Goal: Transaction & Acquisition: Obtain resource

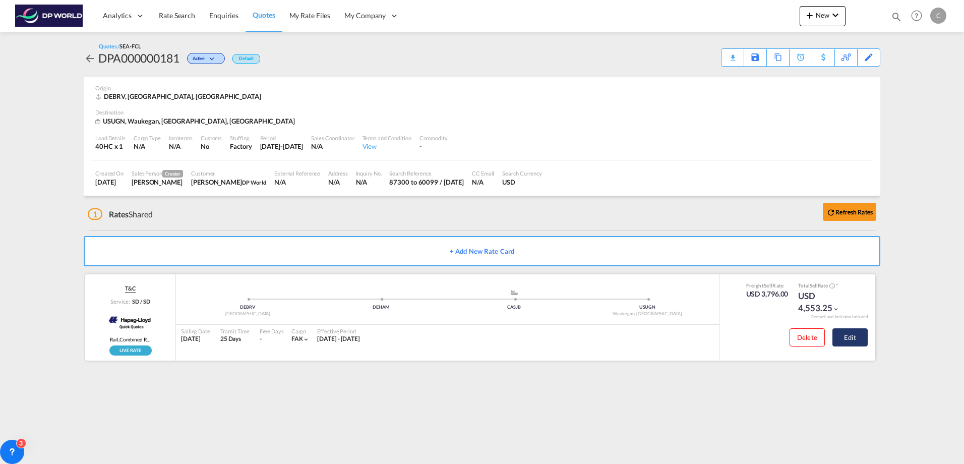
click at [836, 332] on button "Edit" at bounding box center [850, 337] width 35 height 18
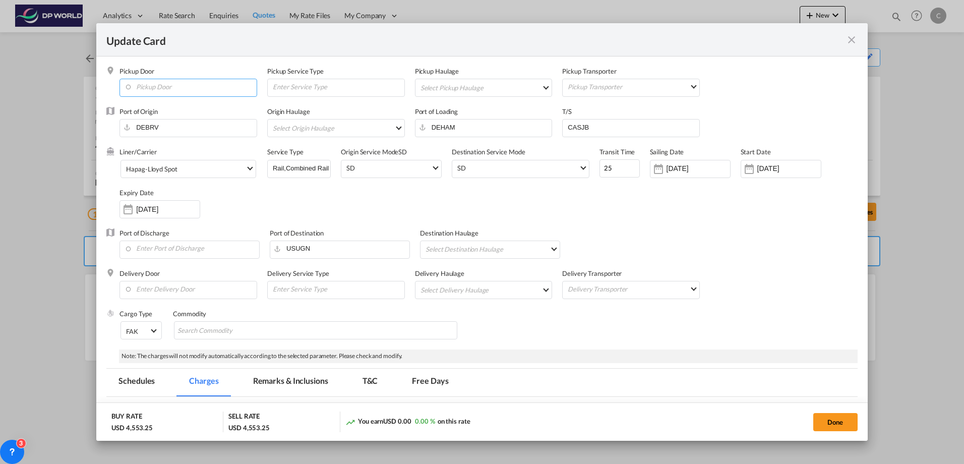
click at [200, 83] on input "Pickup Door" at bounding box center [191, 86] width 132 height 15
paste input "brodnica"
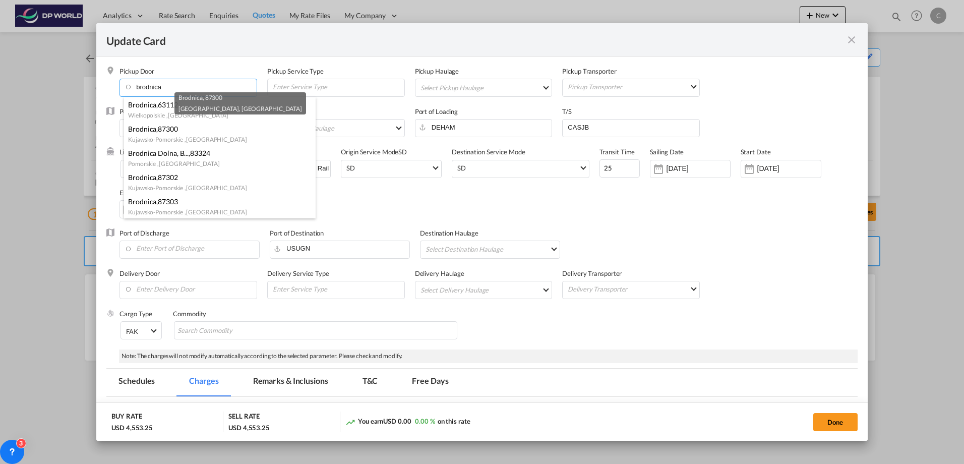
click at [206, 137] on div "[GEOGRAPHIC_DATA] , [GEOGRAPHIC_DATA]" at bounding box center [217, 139] width 178 height 10
type input "PL-87300, [GEOGRAPHIC_DATA], [GEOGRAPHIC_DATA]"
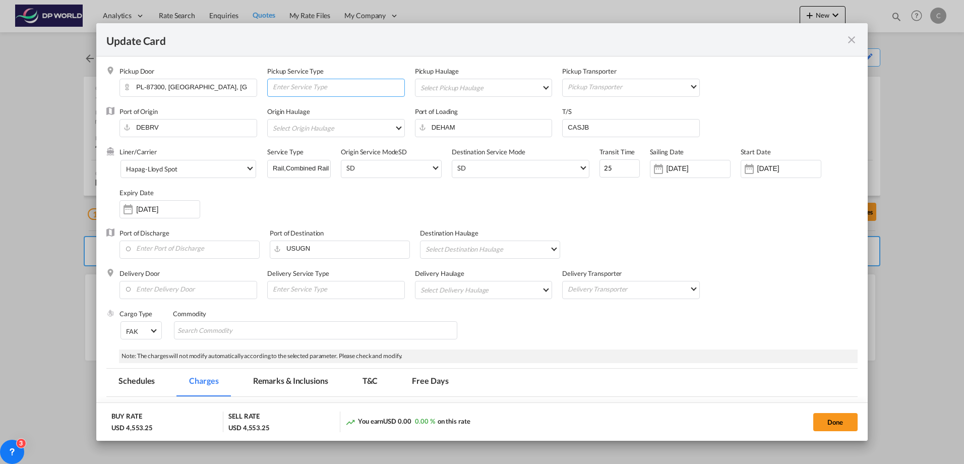
click at [337, 88] on input "Update CardPickup Door ..." at bounding box center [338, 86] width 133 height 15
click at [455, 87] on md-select "Select Pickup Haulage rail road barge truck unspecified not available" at bounding box center [486, 87] width 133 height 16
click at [610, 114] on md-backdrop at bounding box center [482, 232] width 964 height 464
click at [306, 121] on md-select "Select Origin Haulage rail road barge truck unspecified not available" at bounding box center [338, 128] width 133 height 16
click at [434, 196] on md-backdrop at bounding box center [482, 232] width 964 height 464
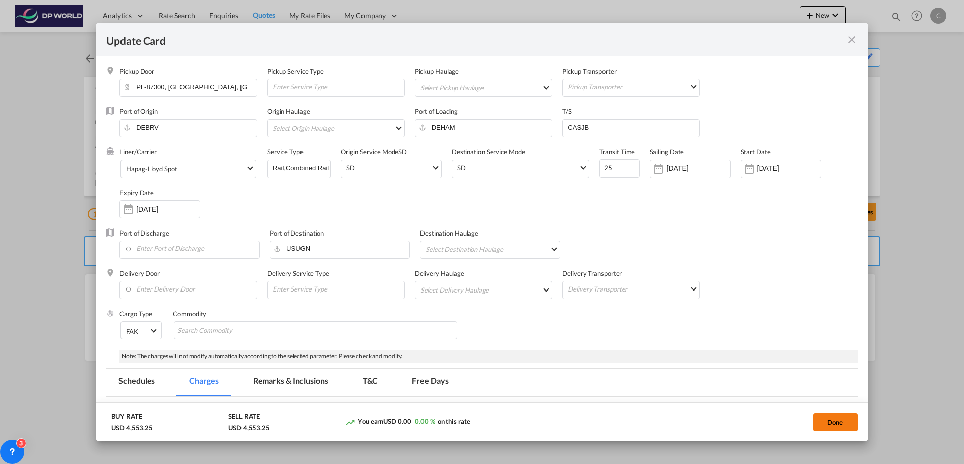
click at [824, 424] on button "Done" at bounding box center [836, 422] width 44 height 18
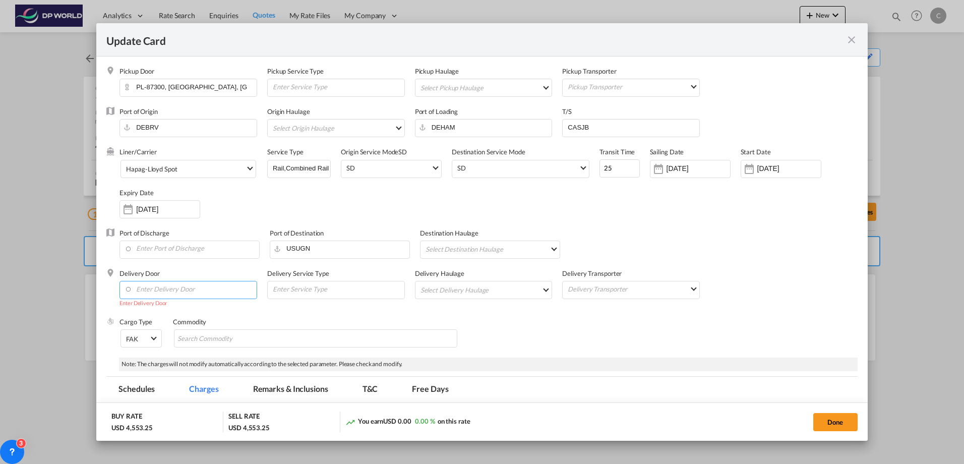
click at [208, 291] on input "Enter Delivery Door" at bounding box center [191, 288] width 132 height 15
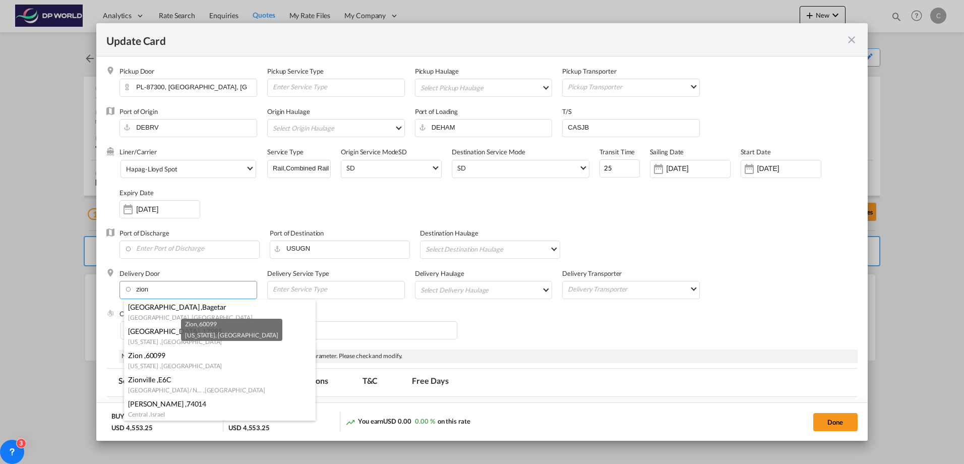
click at [178, 358] on div "Zion , 60099" at bounding box center [217, 356] width 178 height 10
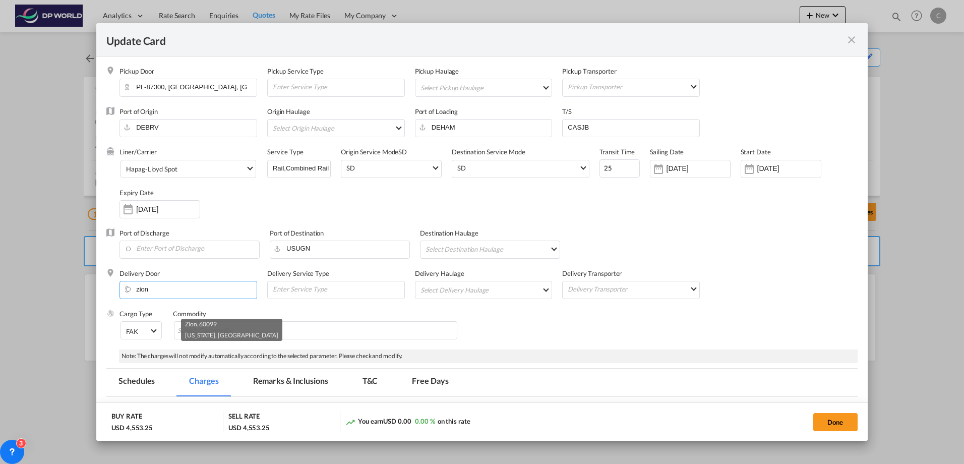
type input "US-60099, [GEOGRAPHIC_DATA], [US_STATE]"
click at [820, 422] on button "Done" at bounding box center [836, 422] width 44 height 18
type input "[DATE]"
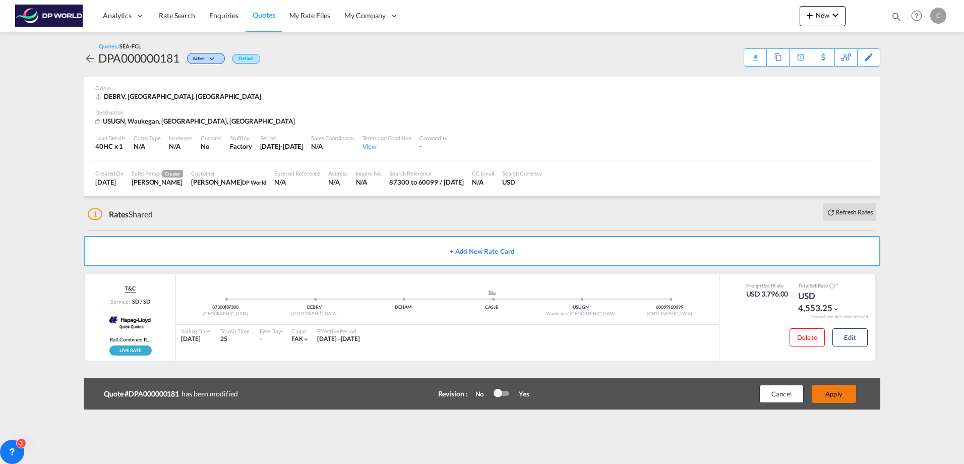
click at [837, 395] on button "Apply" at bounding box center [834, 394] width 44 height 18
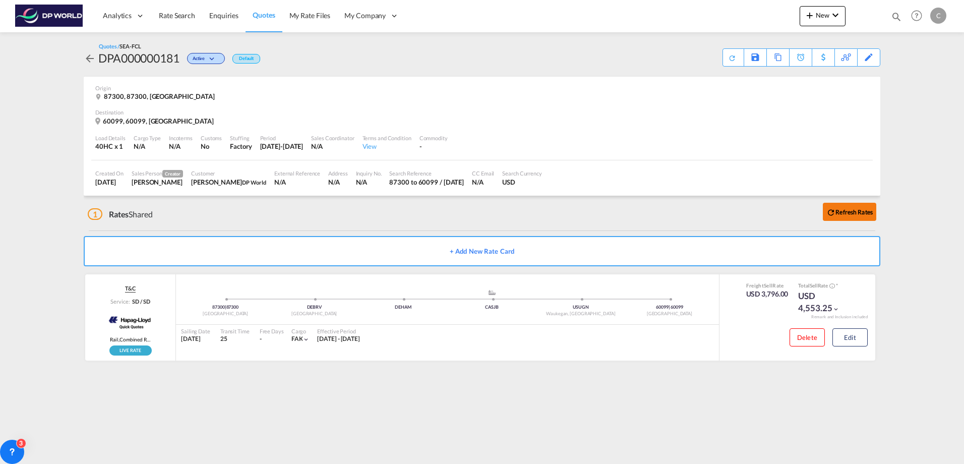
click at [848, 218] on button "Refresh Rates" at bounding box center [849, 212] width 53 height 18
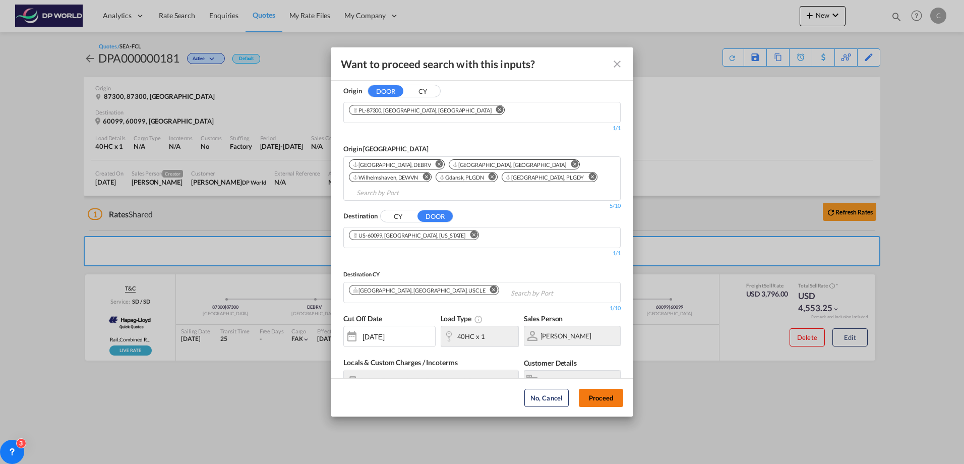
click at [593, 404] on button "Proceed" at bounding box center [601, 398] width 44 height 18
click at [602, 400] on button "Proceed" at bounding box center [601, 398] width 44 height 18
click at [605, 394] on button "Proceed" at bounding box center [601, 398] width 44 height 18
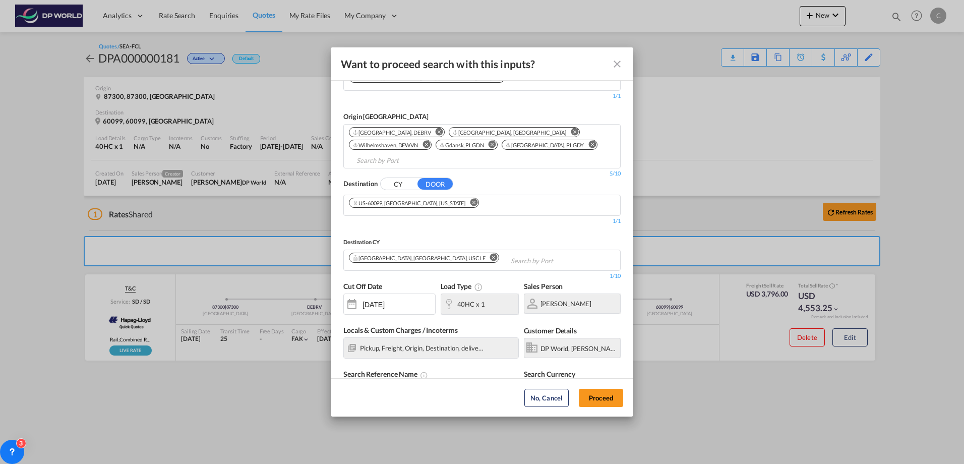
scroll to position [48, 0]
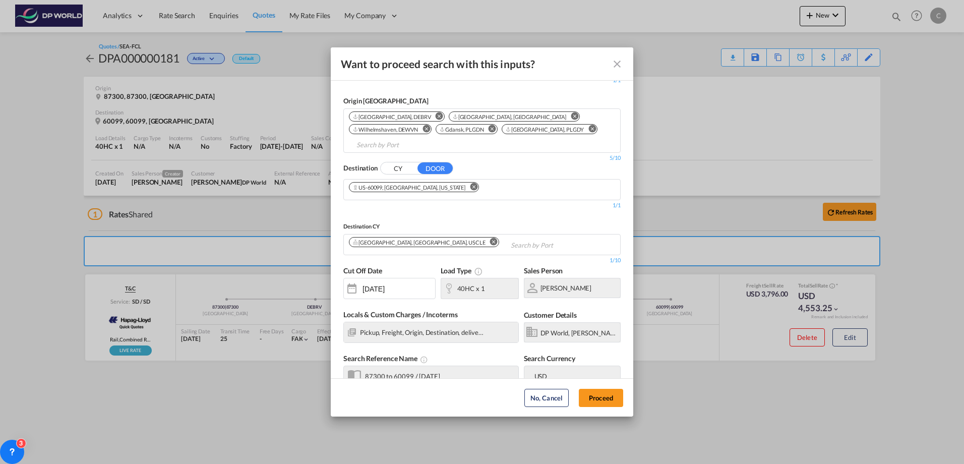
click at [582, 388] on md-dialog-actions "No, Cancel Proceed" at bounding box center [482, 397] width 303 height 38
click at [599, 396] on button "Proceed" at bounding box center [601, 398] width 44 height 18
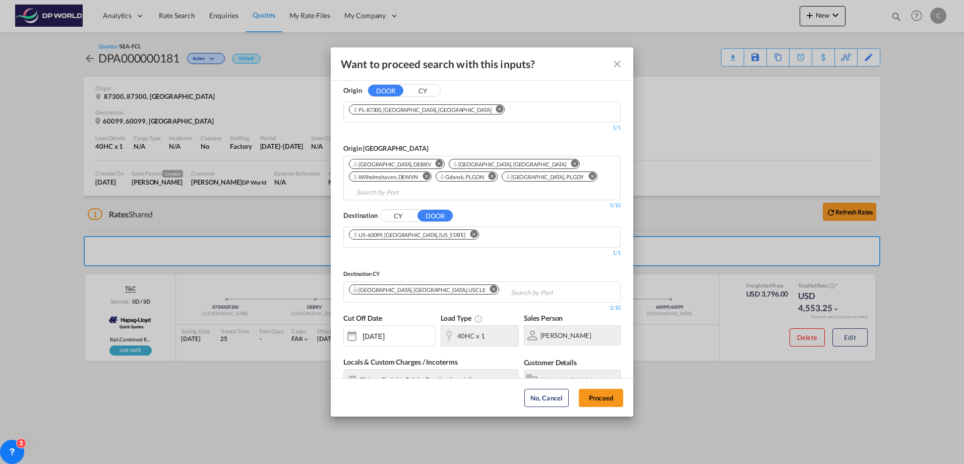
scroll to position [0, 0]
click at [588, 400] on button "Proceed" at bounding box center [601, 398] width 44 height 18
click at [589, 392] on button "Proceed" at bounding box center [601, 398] width 44 height 18
click at [620, 61] on md-icon "Close dialog" at bounding box center [617, 64] width 12 height 12
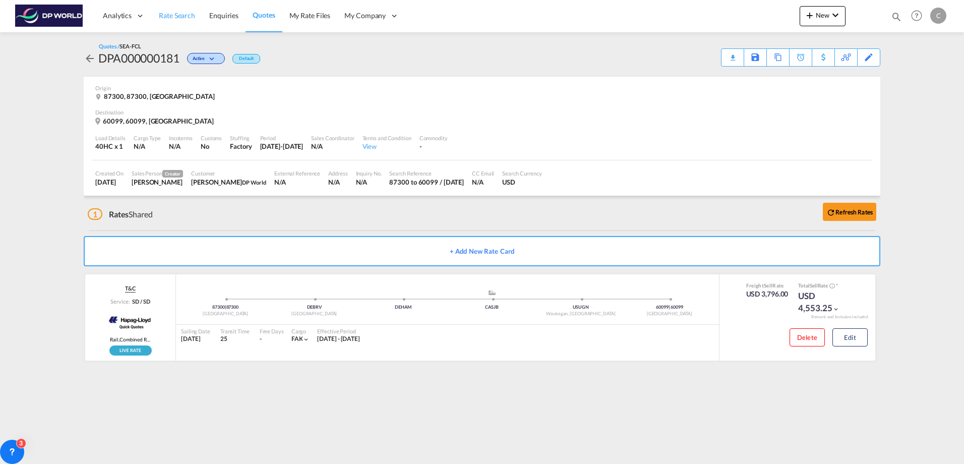
click at [179, 22] on link "Rate Search" at bounding box center [177, 15] width 50 height 33
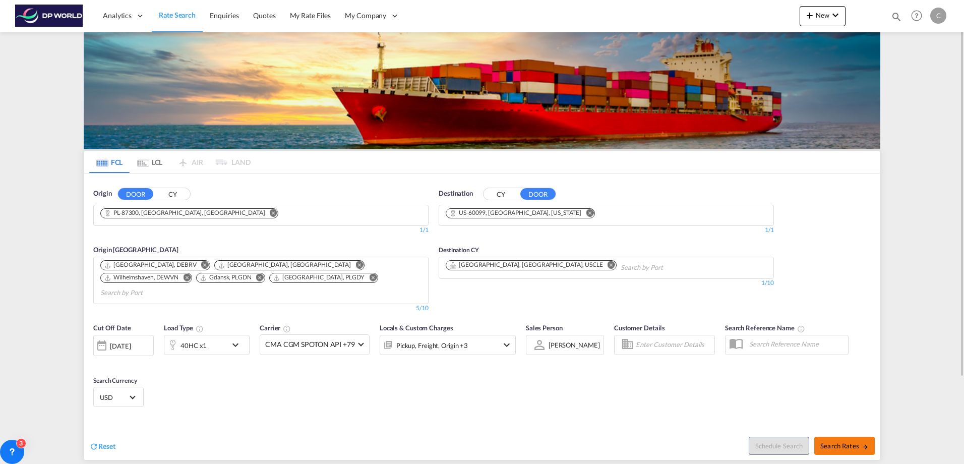
click at [833, 442] on span "Search Rates" at bounding box center [845, 446] width 48 height 8
type input "87300 to 60099 / [DATE]"
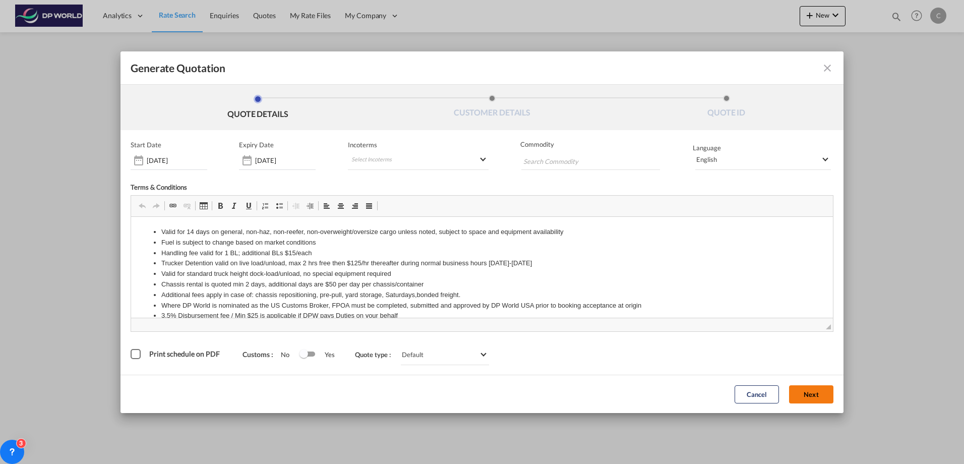
click at [803, 396] on button "Next" at bounding box center [811, 394] width 44 height 18
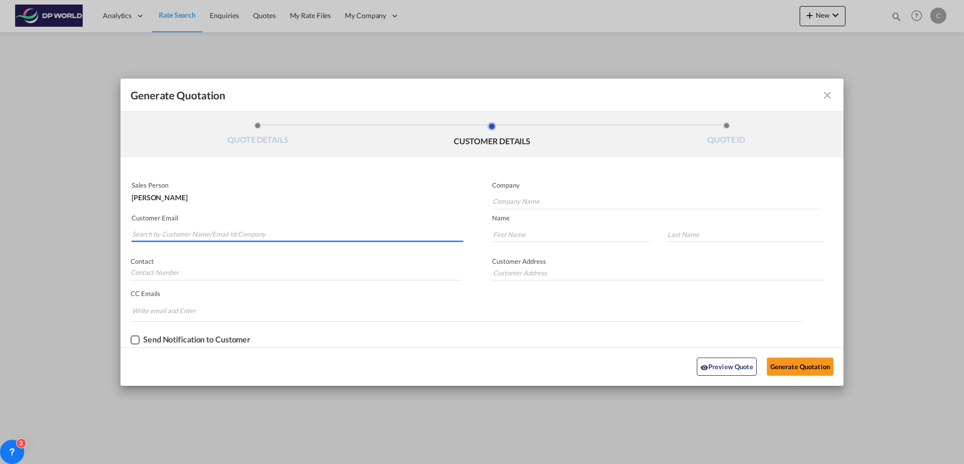
click at [218, 234] on input "Search by Customer Name/Email Id/Company" at bounding box center [297, 234] width 331 height 15
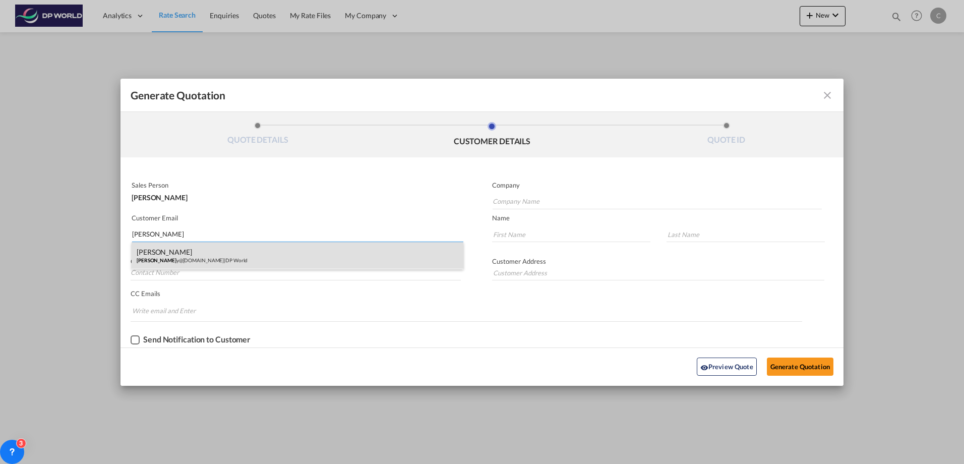
type input "[PERSON_NAME]"
click at [213, 254] on div "[PERSON_NAME] y@[DOMAIN_NAME] | DP World" at bounding box center [298, 255] width 332 height 27
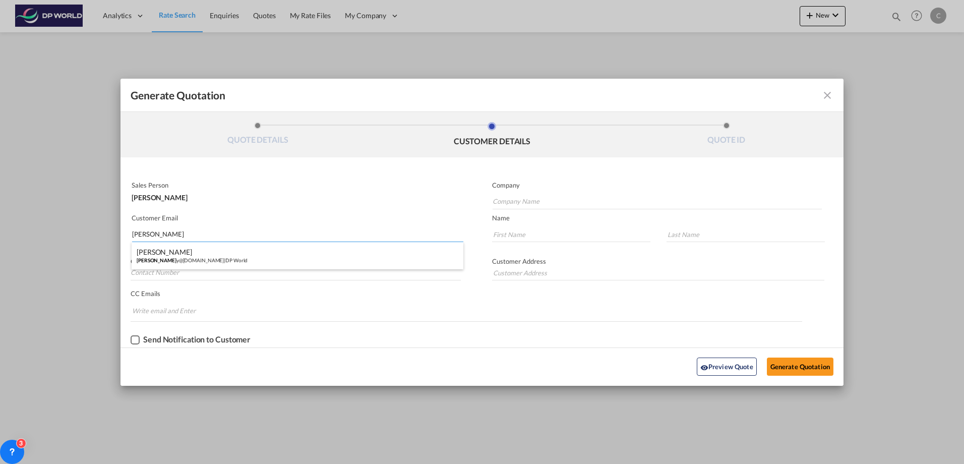
type input "DP World"
type input "[PERSON_NAME][EMAIL_ADDRESS][DOMAIN_NAME]"
type input "[PERSON_NAME]"
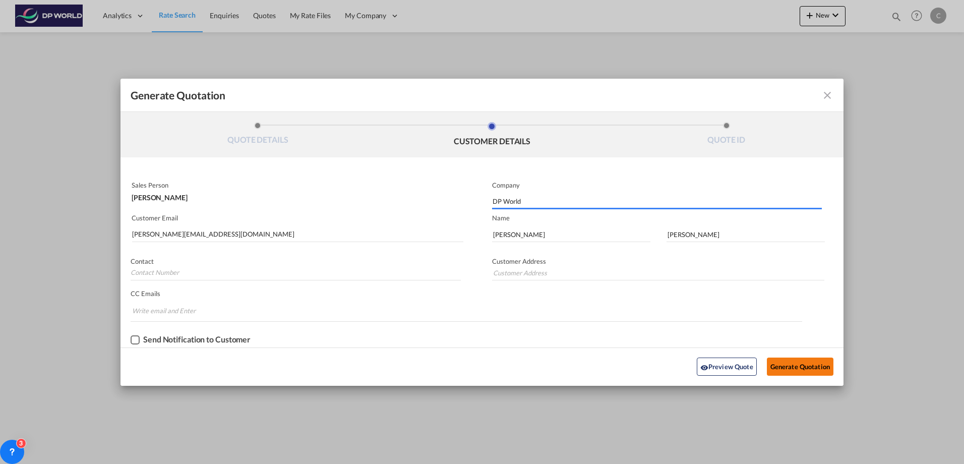
click at [797, 365] on button "Generate Quotation" at bounding box center [800, 367] width 67 height 18
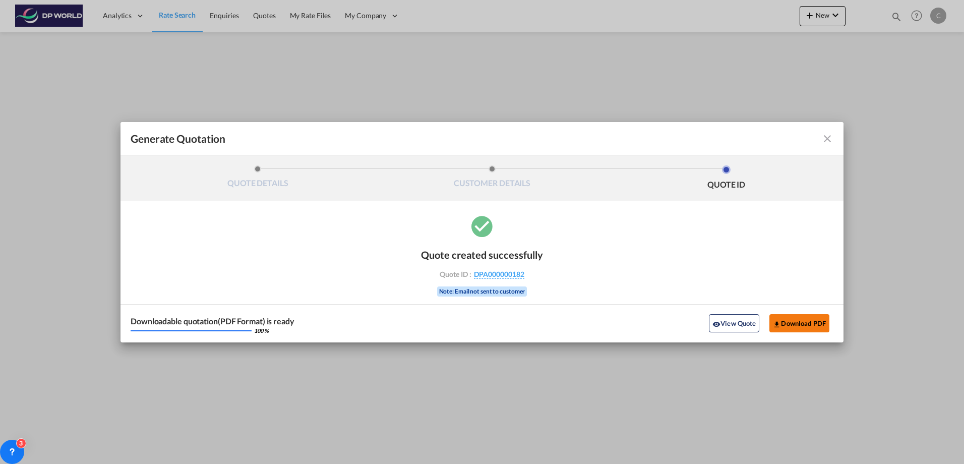
click at [811, 324] on button "Download PDF" at bounding box center [800, 323] width 60 height 18
click at [827, 133] on md-icon "icon-close fg-AAA8AD cursor m-0" at bounding box center [828, 139] width 12 height 12
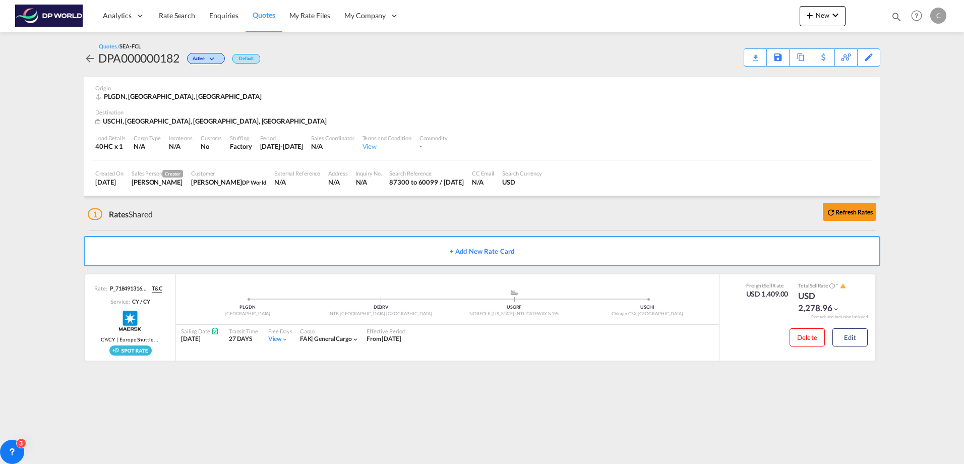
click at [90, 59] on md-icon "icon-arrow-left" at bounding box center [90, 58] width 12 height 12
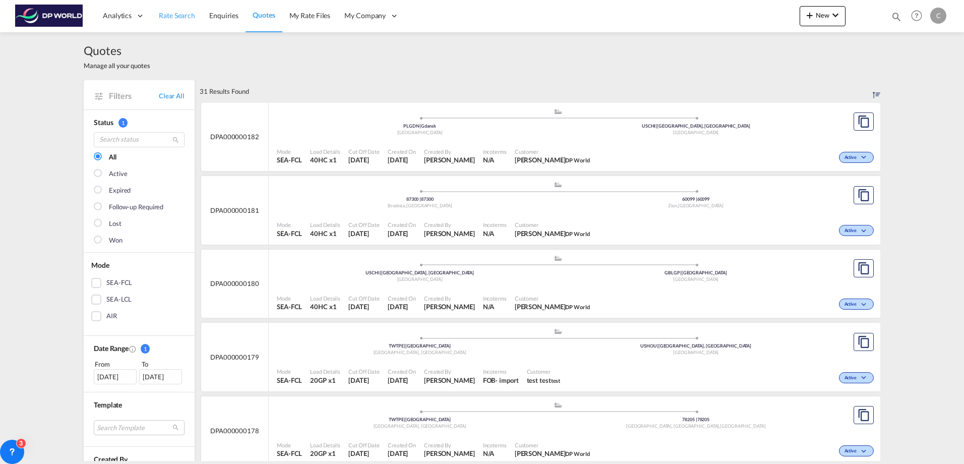
click at [181, 19] on span "Rate Search" at bounding box center [177, 15] width 36 height 9
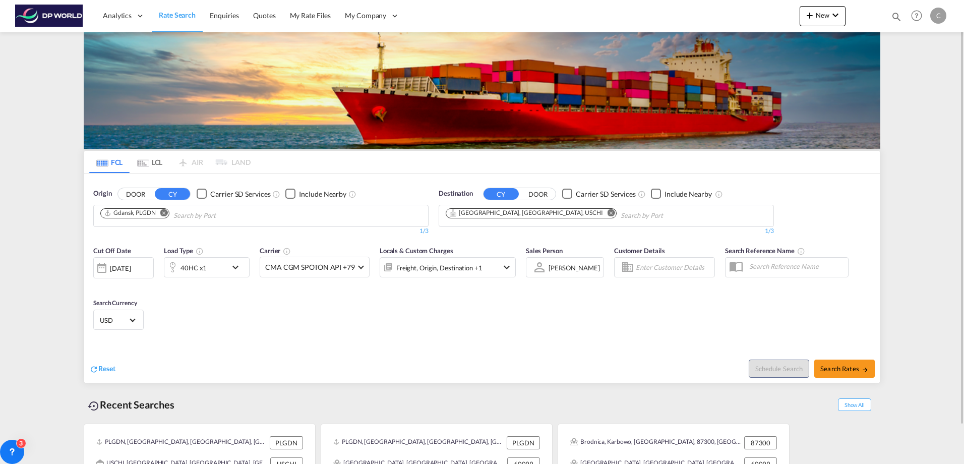
click at [352, 297] on div "Cut Off Date [DATE] [DATE] Load Type 40HC x1 Carrier CMA CGM SPOTON API +79 Onl…" at bounding box center [482, 290] width 796 height 98
